Goal: Task Accomplishment & Management: Use online tool/utility

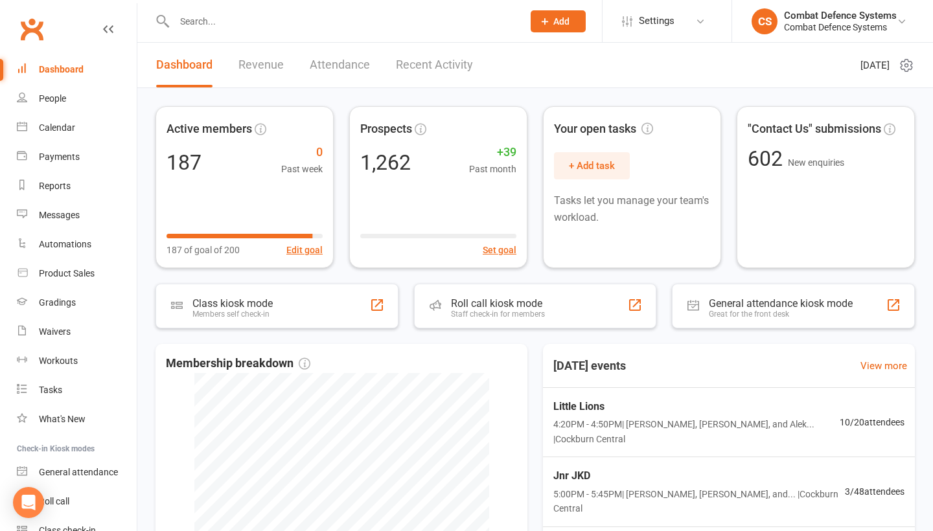
click at [218, 25] on input "text" at bounding box center [341, 21] width 343 height 18
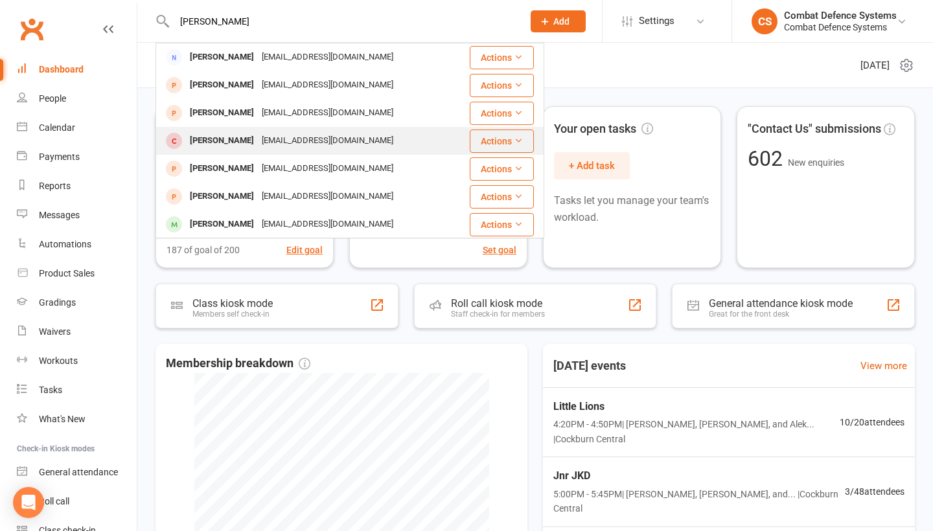
type input "[PERSON_NAME]"
click at [240, 146] on div "[PERSON_NAME]" at bounding box center [222, 141] width 72 height 19
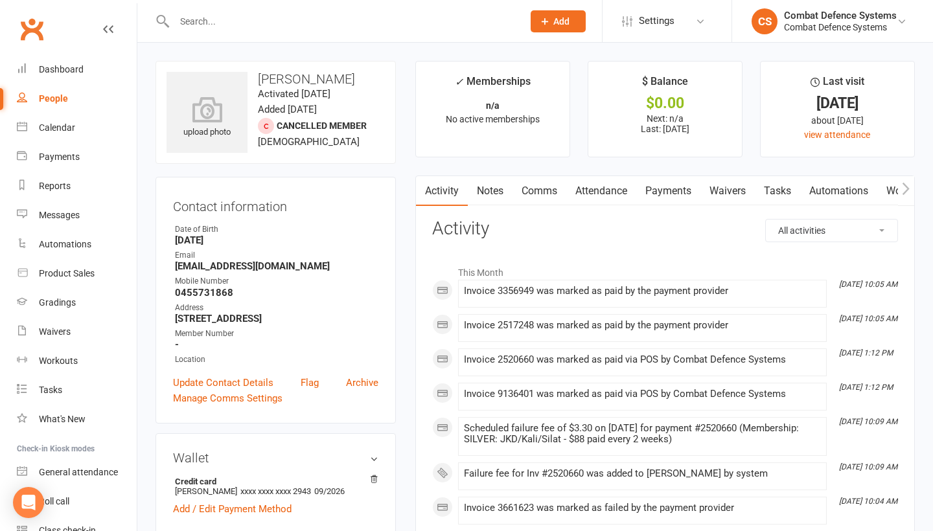
click at [678, 192] on link "Payments" at bounding box center [668, 191] width 64 height 30
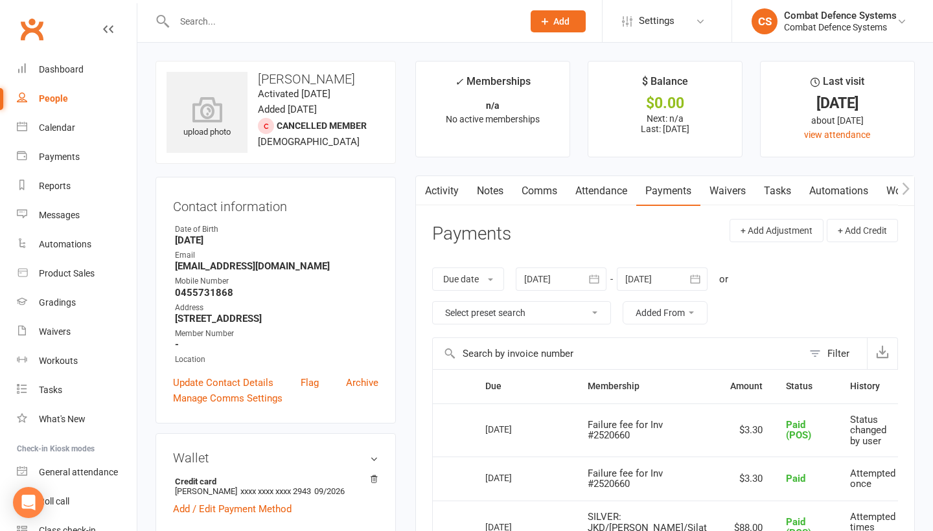
click at [233, 26] on input "text" at bounding box center [341, 21] width 343 height 18
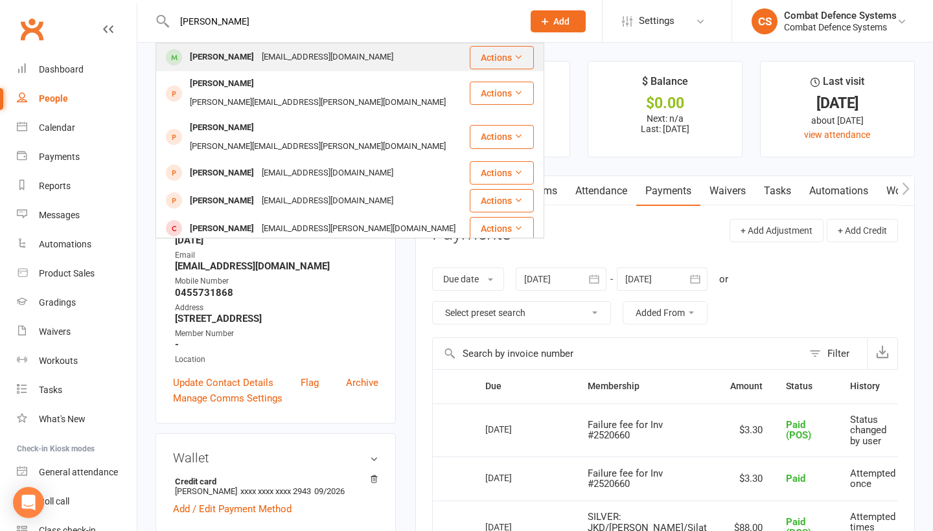
type input "[PERSON_NAME]"
click at [203, 59] on div "[PERSON_NAME]" at bounding box center [222, 57] width 72 height 19
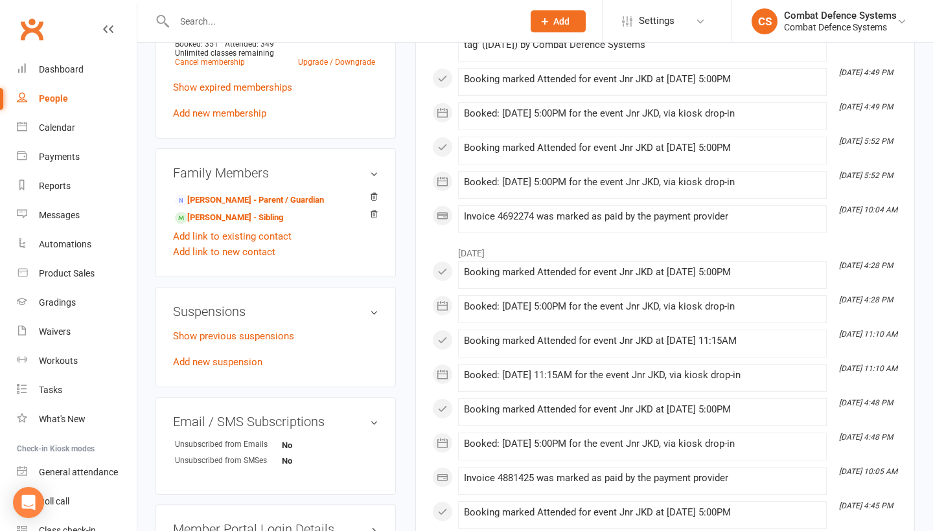
scroll to position [678, 0]
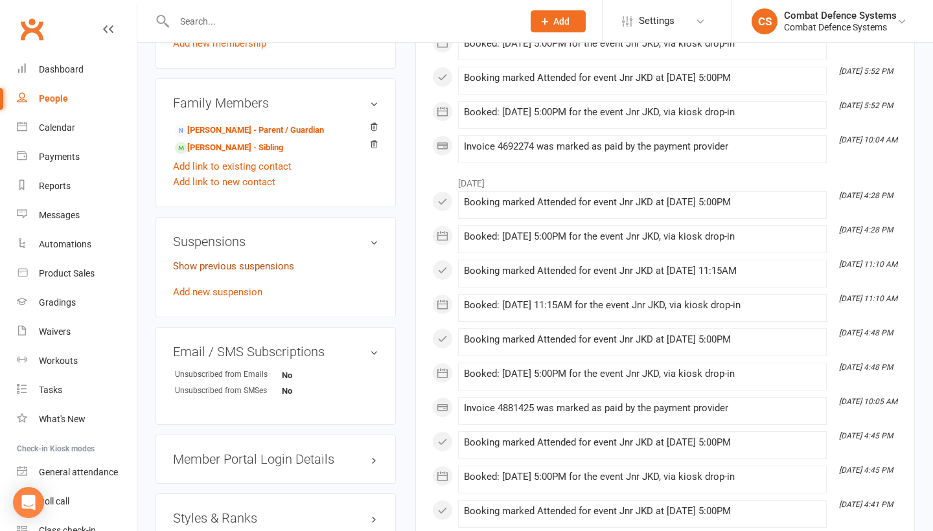
click at [260, 263] on link "Show previous suspensions" at bounding box center [233, 266] width 121 height 12
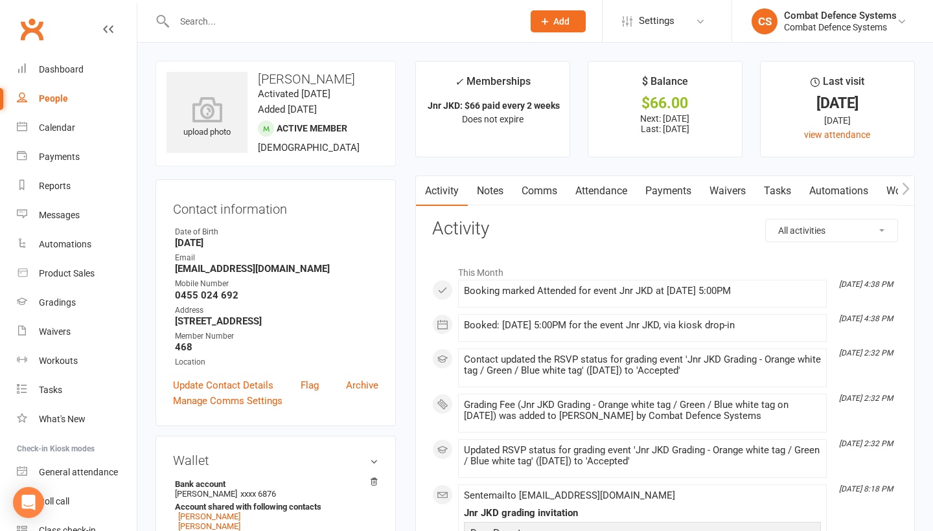
scroll to position [0, 0]
click at [729, 190] on link "Waivers" at bounding box center [727, 191] width 54 height 30
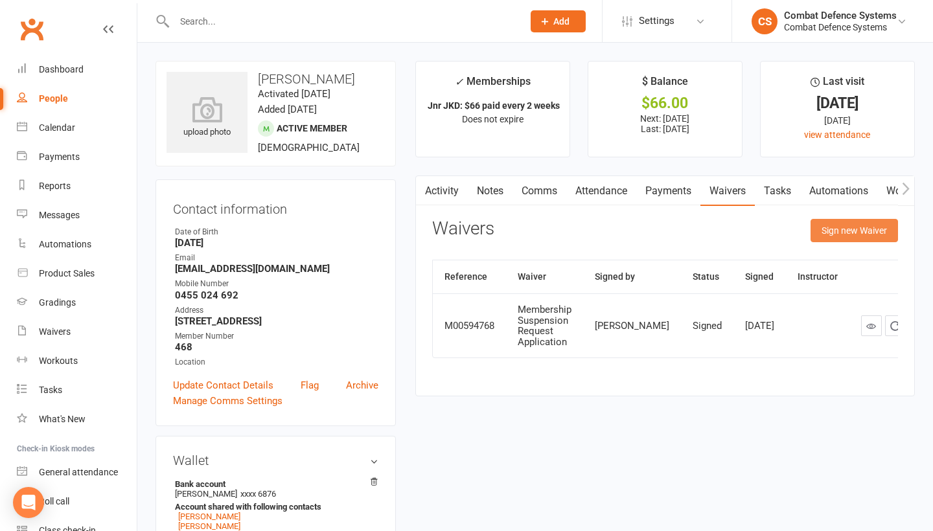
click at [828, 229] on button "Sign new Waiver" at bounding box center [853, 230] width 87 height 23
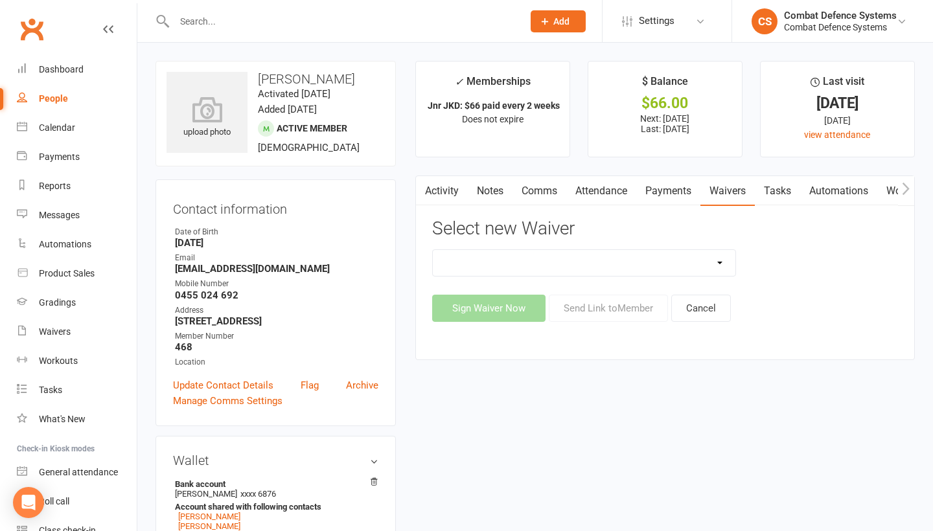
select select "7772"
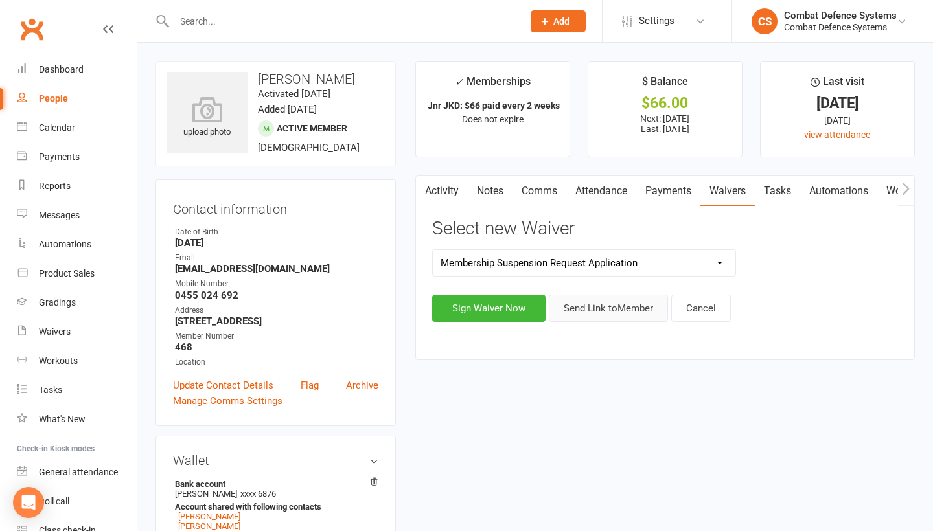
click at [579, 306] on button "Send Link to Member" at bounding box center [608, 308] width 119 height 27
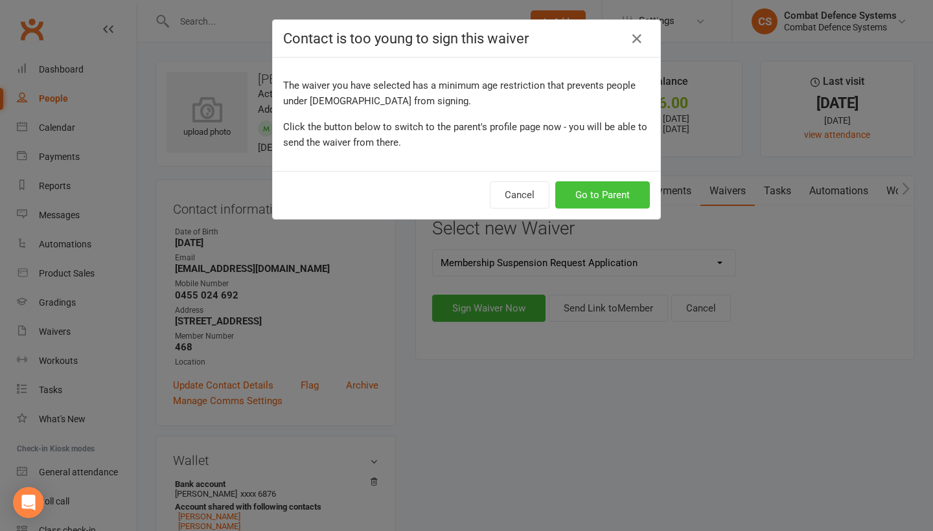
click at [623, 200] on button "Go to Parent" at bounding box center [602, 194] width 95 height 27
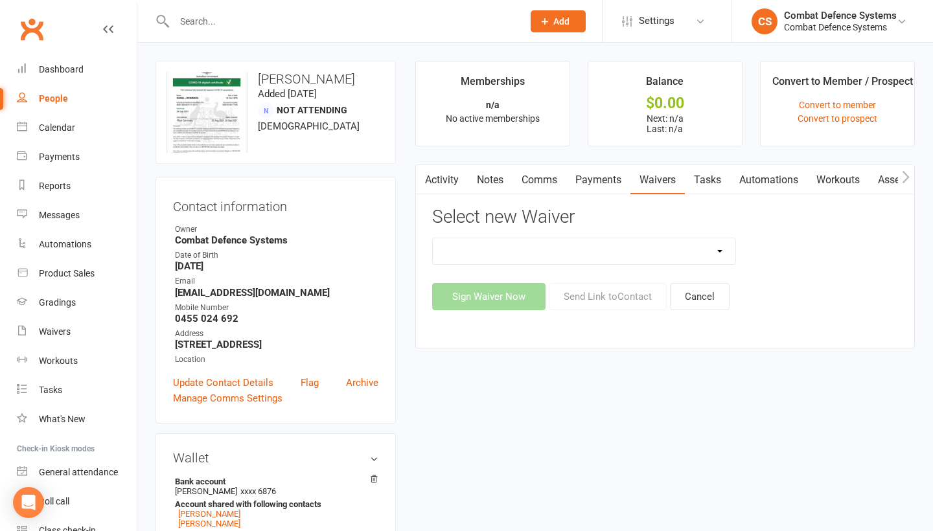
select select "7772"
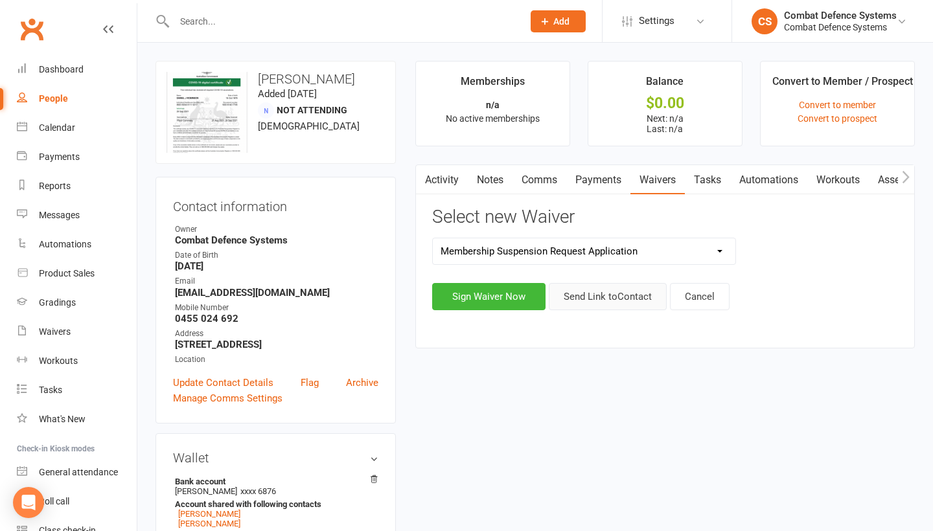
click at [586, 301] on button "Send Link to Contact" at bounding box center [608, 296] width 118 height 27
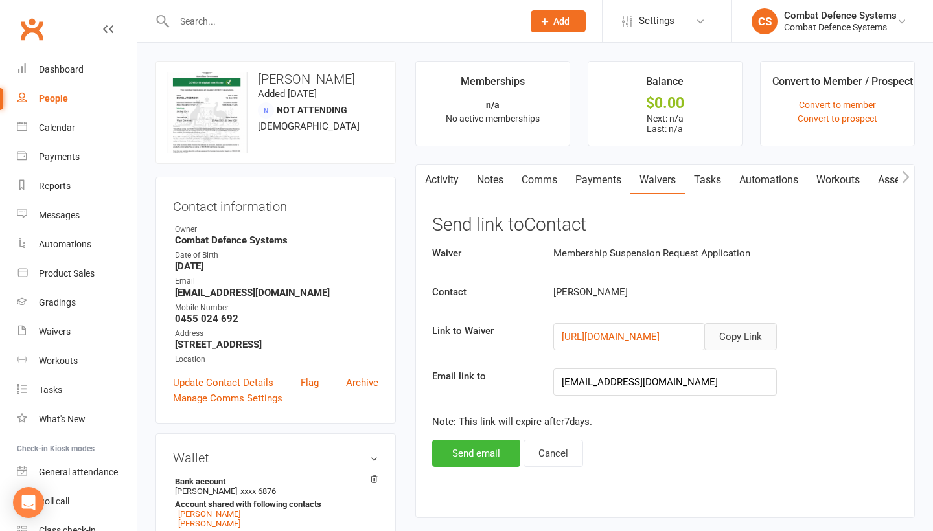
click at [731, 332] on button "Copy Link" at bounding box center [740, 336] width 73 height 27
